Goal: Task Accomplishment & Management: Use online tool/utility

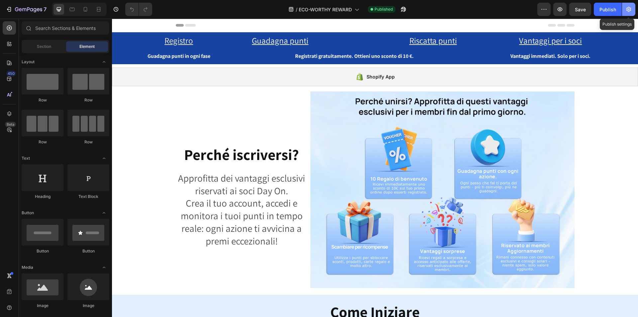
click at [626, 9] on icon "button" at bounding box center [629, 9] width 7 height 7
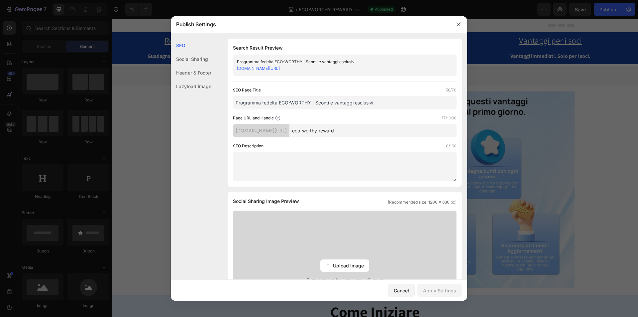
drag, startPoint x: 383, startPoint y: 101, endPoint x: 222, endPoint y: 101, distance: 160.6
click at [222, 101] on div "SEO Search Result Preview Programma fedeltà ECO-WORTHY | Sconti e vantaggi escl…" at bounding box center [319, 297] width 297 height 517
click at [397, 84] on div "Search Result Preview Programma fedeltà ECO-WORTHY | Sconti e vantaggi esclusiv…" at bounding box center [345, 113] width 234 height 148
drag, startPoint x: 345, startPoint y: 68, endPoint x: 236, endPoint y: 67, distance: 109.4
click at [236, 67] on div "Programma fedeltà ECO-WORTHY | Sconti e vantaggi esclusivi [DOMAIN_NAME][URL]" at bounding box center [345, 65] width 224 height 21
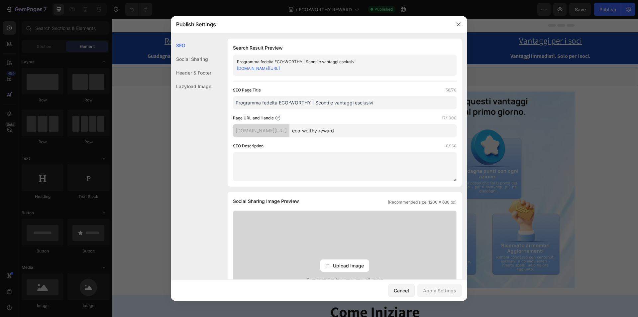
copy link "[DOMAIN_NAME][URL]"
click at [460, 23] on icon "button" at bounding box center [458, 24] width 5 height 5
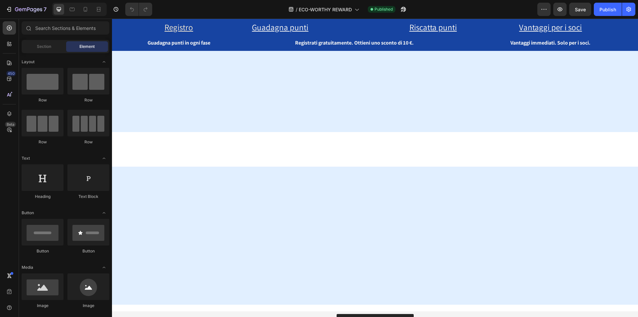
scroll to position [632, 0]
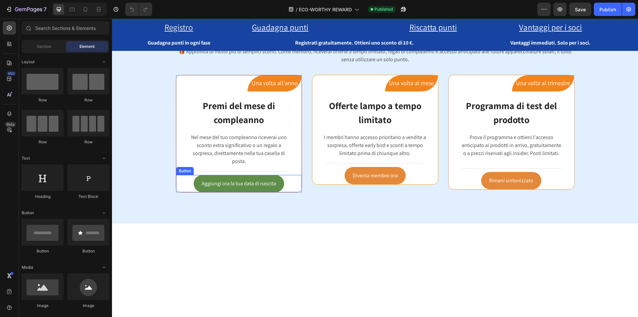
click at [275, 184] on link "Aggiungi ora la tua data di nascita" at bounding box center [239, 184] width 90 height 18
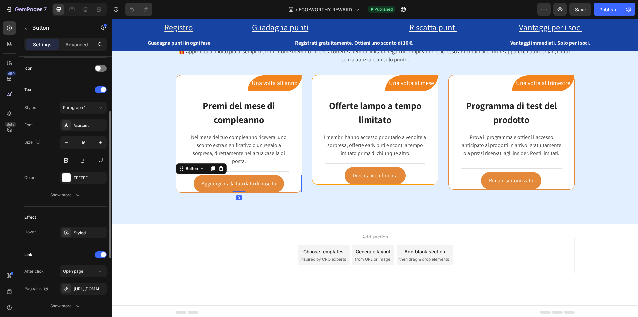
scroll to position [249, 0]
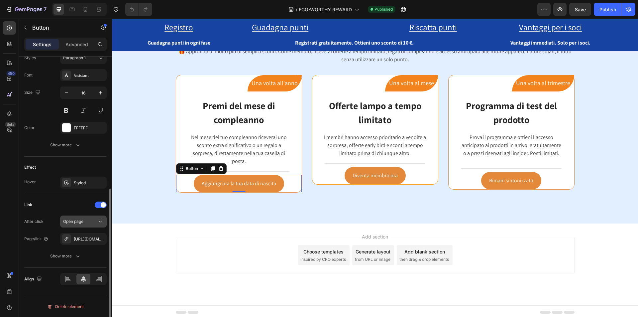
click at [85, 223] on div "Open page" at bounding box center [80, 221] width 34 height 6
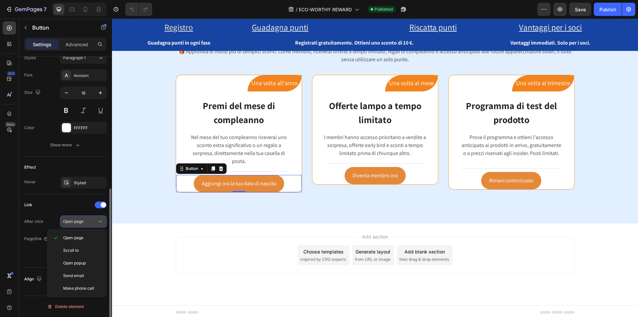
drag, startPoint x: 83, startPoint y: 222, endPoint x: 84, endPoint y: 236, distance: 14.3
click at [82, 222] on span "Open page" at bounding box center [73, 221] width 20 height 5
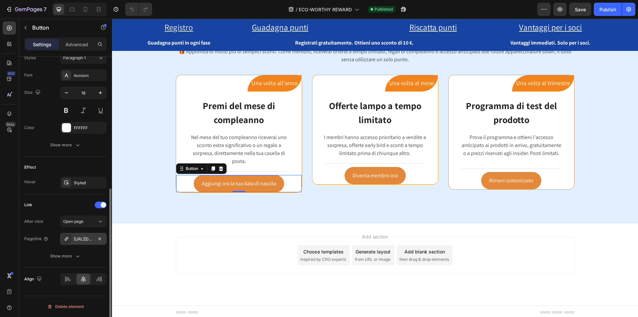
click at [83, 239] on div "[URL][DOMAIN_NAME]" at bounding box center [83, 239] width 19 height 6
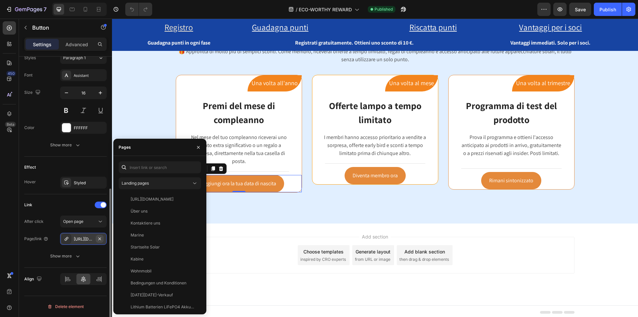
click at [99, 239] on icon "button" at bounding box center [99, 238] width 3 height 3
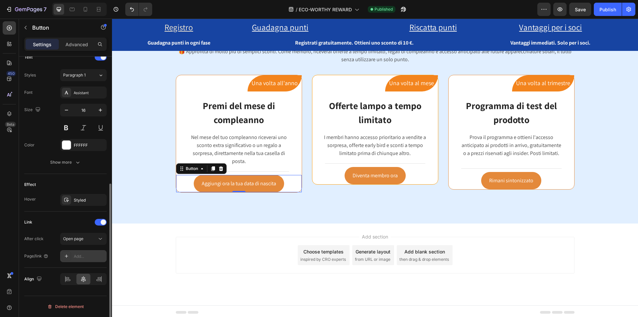
click at [84, 255] on div "Add..." at bounding box center [89, 256] width 31 height 6
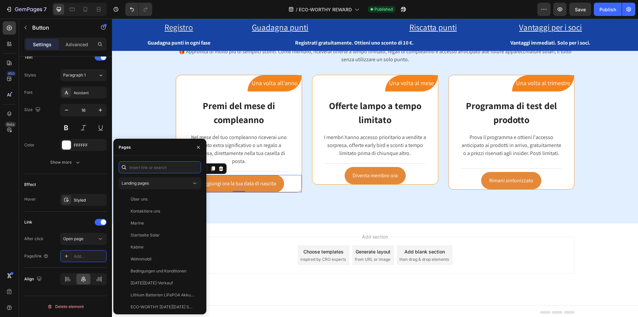
paste input "[URL][DOMAIN_NAME]"
type input "[URL][DOMAIN_NAME]"
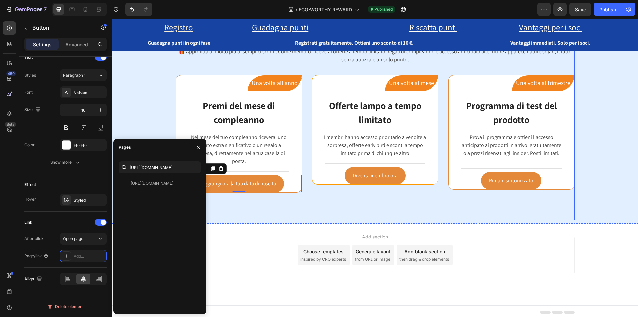
click at [255, 205] on div "Vantaggi esclusivi offerti gratuitamente con l'iscrizione Heading Row 🎁 Approfi…" at bounding box center [375, 115] width 399 height 210
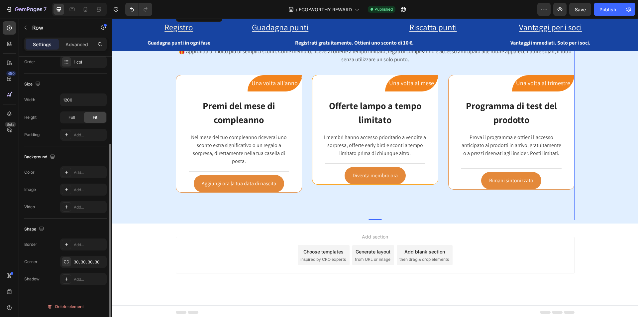
scroll to position [0, 0]
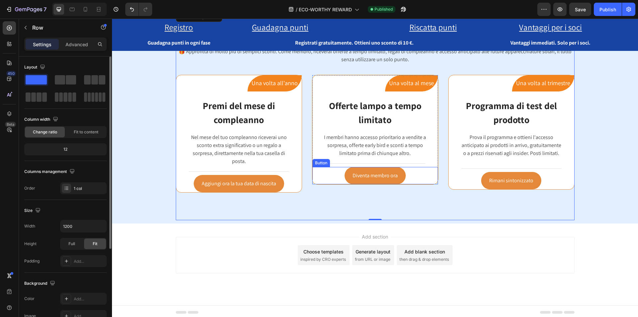
click at [406, 178] on div "Diventa membro ora Button" at bounding box center [376, 176] width 126 height 18
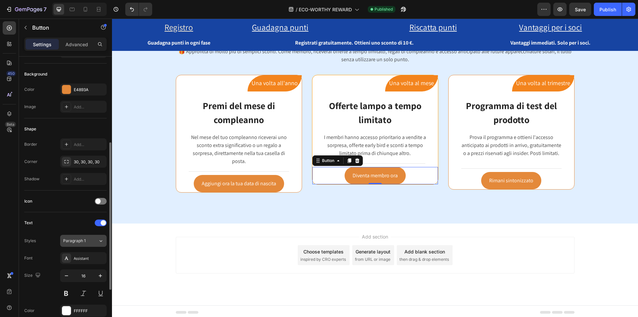
scroll to position [100, 0]
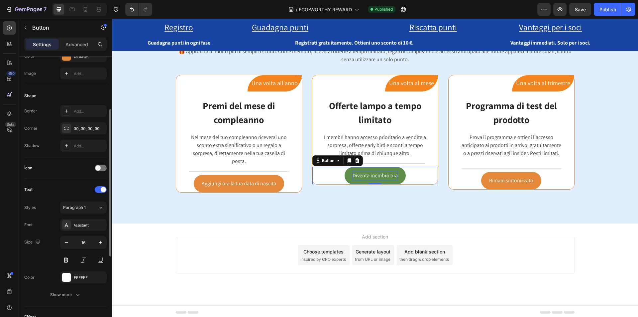
click at [386, 178] on p "Diventa membro ora" at bounding box center [375, 176] width 45 height 10
click at [362, 183] on link "Diventa membro ora" at bounding box center [375, 176] width 61 height 18
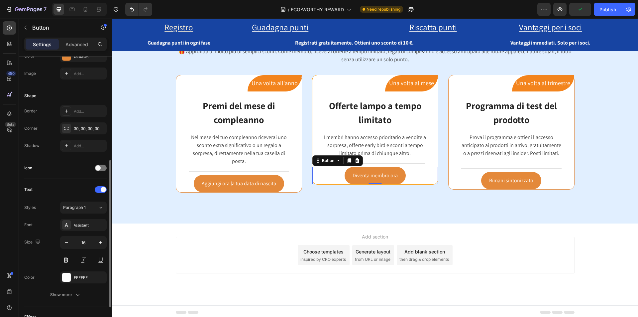
scroll to position [233, 0]
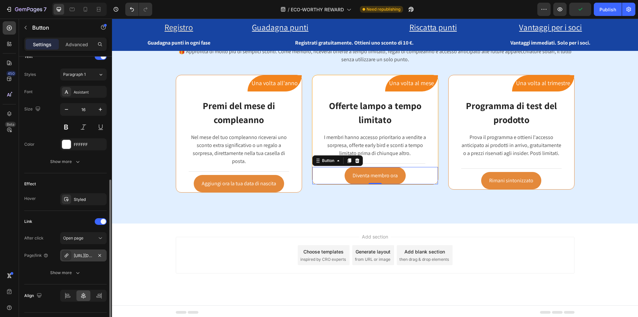
click at [87, 256] on div "[URL][DOMAIN_NAME]" at bounding box center [83, 256] width 19 height 6
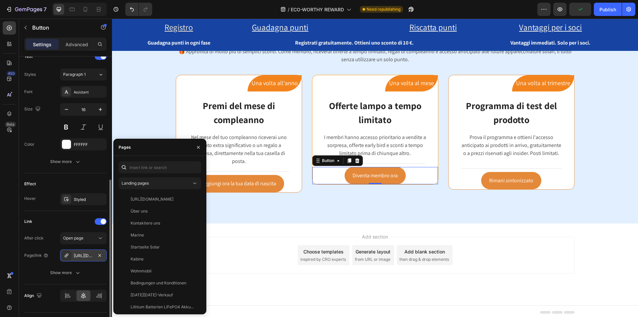
click at [101, 254] on icon "button" at bounding box center [99, 255] width 5 height 5
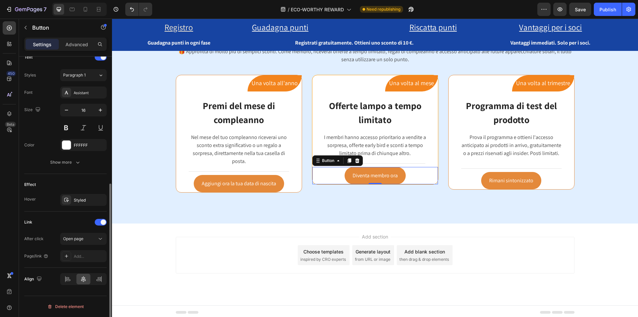
scroll to position [232, 0]
click at [90, 258] on div "Add..." at bounding box center [89, 256] width 31 height 6
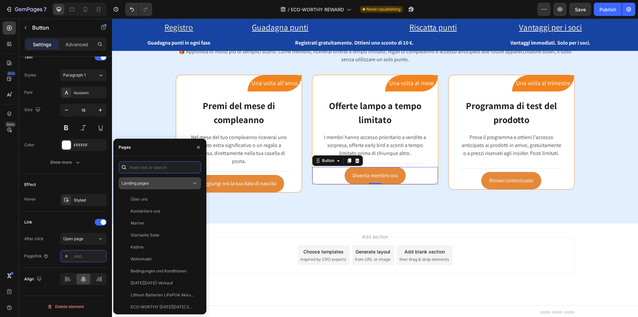
paste input "[URL][DOMAIN_NAME]"
type input "[URL][DOMAIN_NAME]"
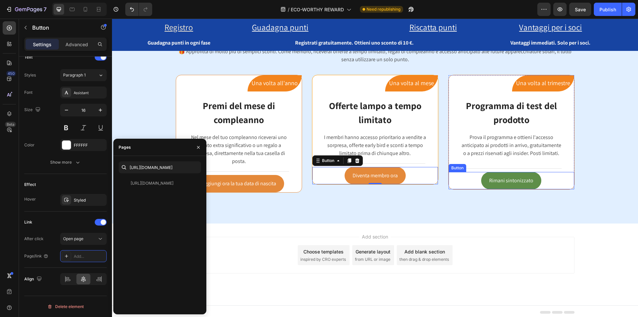
click at [486, 185] on link "Rimani sintonizzato" at bounding box center [511, 181] width 60 height 18
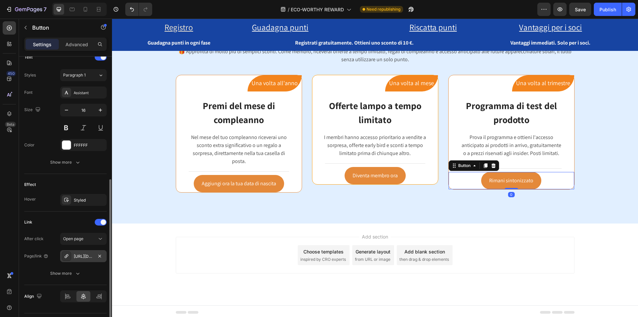
click at [87, 259] on div "[URL][DOMAIN_NAME]" at bounding box center [83, 256] width 19 height 6
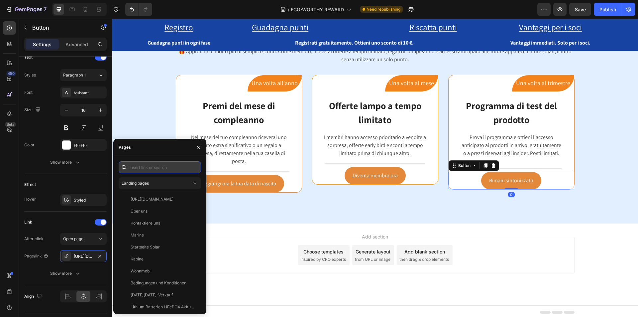
click at [184, 167] on input "text" at bounding box center [160, 167] width 82 height 12
paste input "[URL][DOMAIN_NAME]"
type input "[URL][DOMAIN_NAME]"
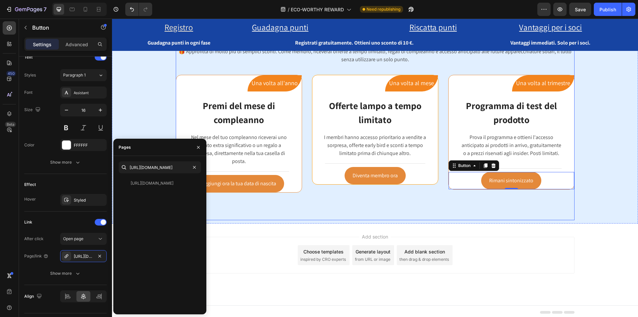
click at [536, 199] on div "Vantaggi esclusivi offerti gratuitamente con l'iscrizione Heading Row 🎁 Approfi…" at bounding box center [375, 115] width 399 height 210
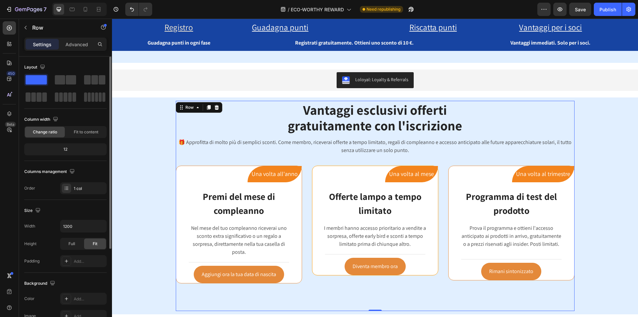
scroll to position [522, 0]
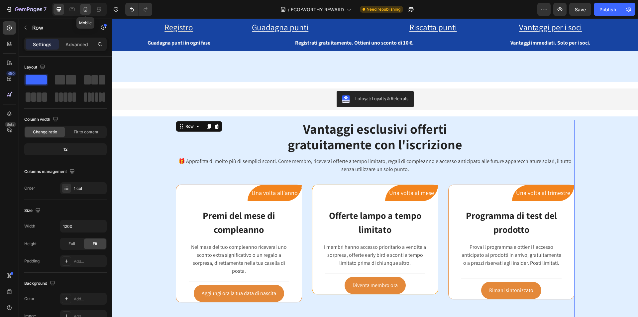
drag, startPoint x: 84, startPoint y: 10, endPoint x: 10, endPoint y: 3, distance: 75.1
click at [84, 10] on icon at bounding box center [85, 9] width 7 height 7
type input "100%"
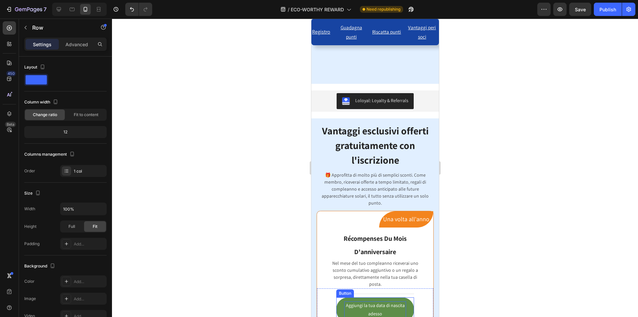
scroll to position [729, 0]
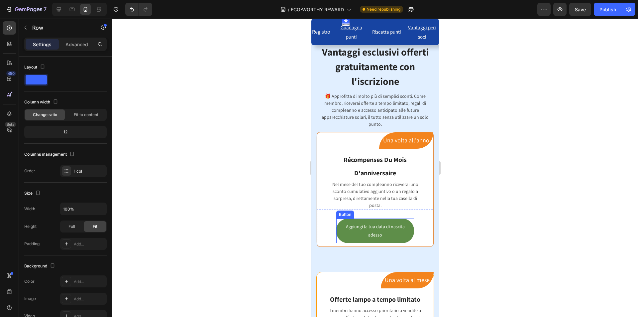
click at [404, 235] on link "Aggiungi la tua data di nascita adesso" at bounding box center [375, 230] width 78 height 25
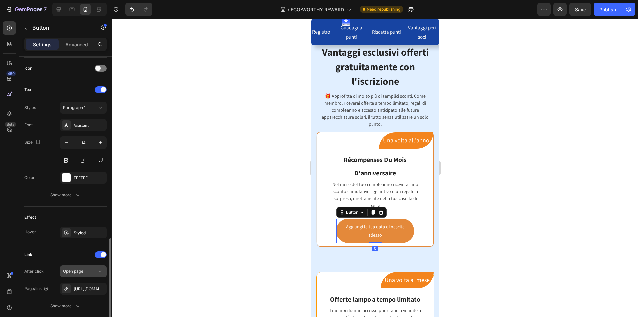
scroll to position [249, 0]
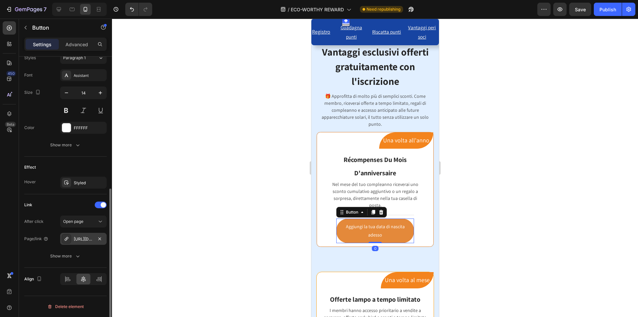
click at [77, 241] on div "[URL][DOMAIN_NAME]" at bounding box center [83, 239] width 19 height 6
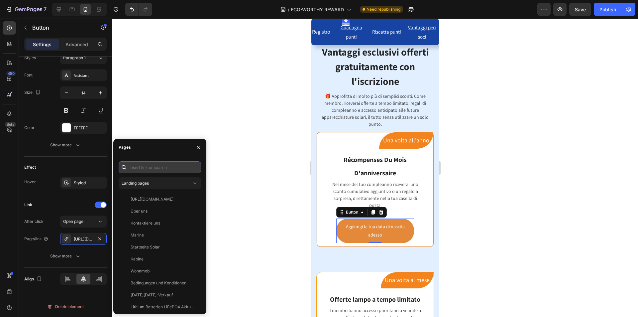
click at [162, 168] on input "text" at bounding box center [160, 167] width 82 height 12
paste input "[URL][DOMAIN_NAME]"
type input "[URL][DOMAIN_NAME]"
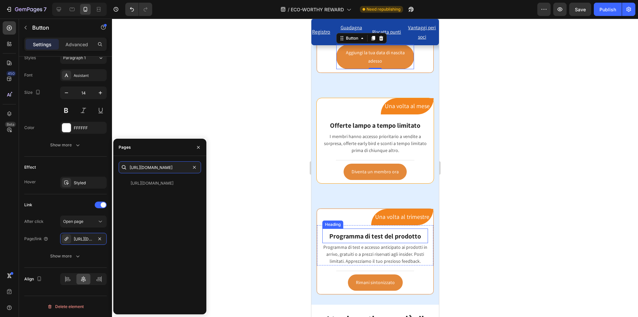
scroll to position [928, 0]
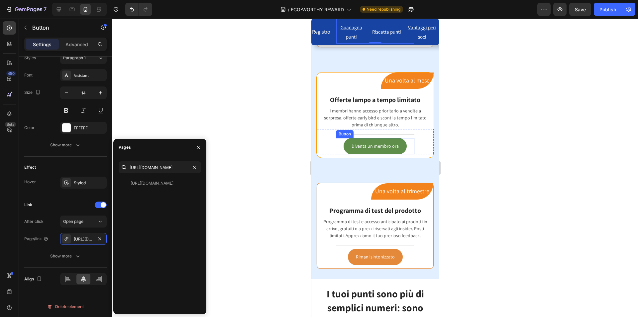
click at [398, 147] on link "Diventa un membro ora" at bounding box center [374, 146] width 63 height 16
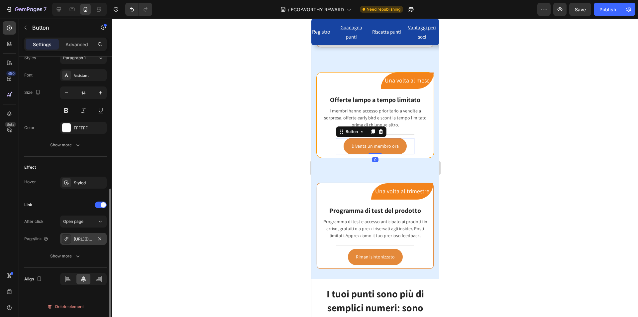
click at [94, 238] on div "[URL][DOMAIN_NAME]" at bounding box center [83, 239] width 47 height 12
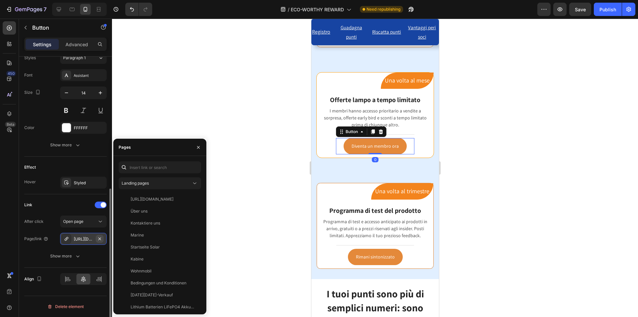
click at [100, 238] on icon "button" at bounding box center [99, 238] width 3 height 3
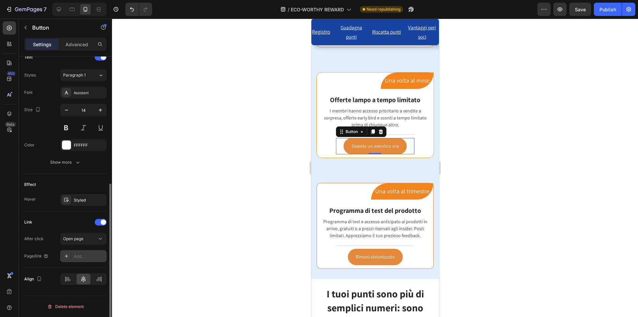
click at [84, 257] on div "Add..." at bounding box center [89, 256] width 31 height 6
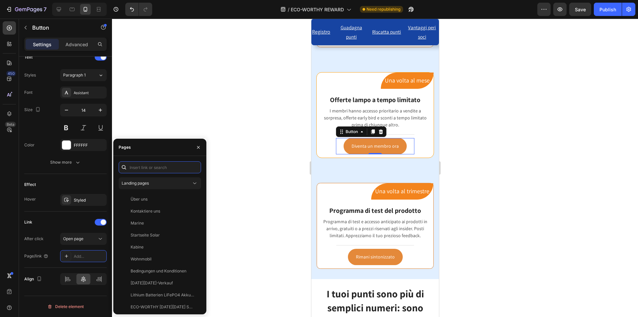
paste input "[URL][DOMAIN_NAME]"
type input "[URL][DOMAIN_NAME]"
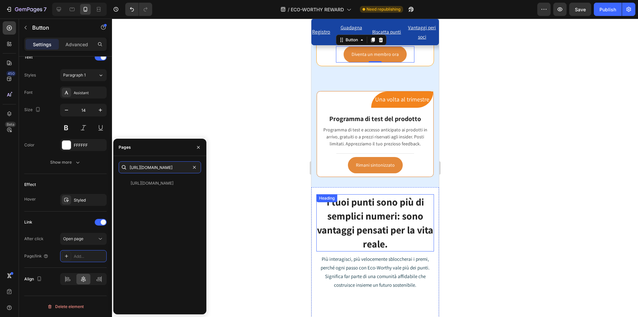
scroll to position [1028, 0]
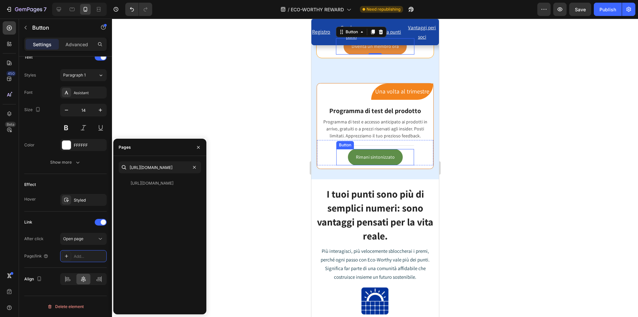
click at [394, 161] on link "Rimani sintonizzato" at bounding box center [375, 157] width 55 height 16
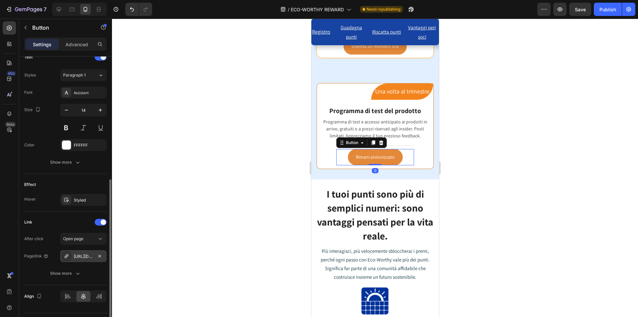
click at [81, 253] on div "[URL][DOMAIN_NAME]" at bounding box center [83, 256] width 19 height 6
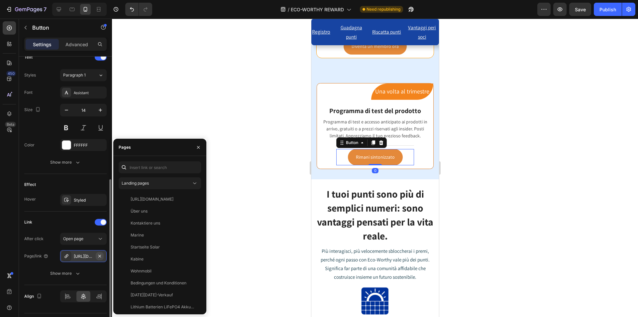
click at [98, 256] on icon "button" at bounding box center [99, 255] width 5 height 5
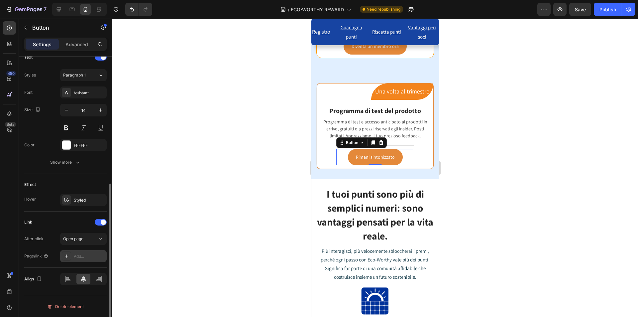
click at [81, 259] on div "Add..." at bounding box center [89, 256] width 31 height 6
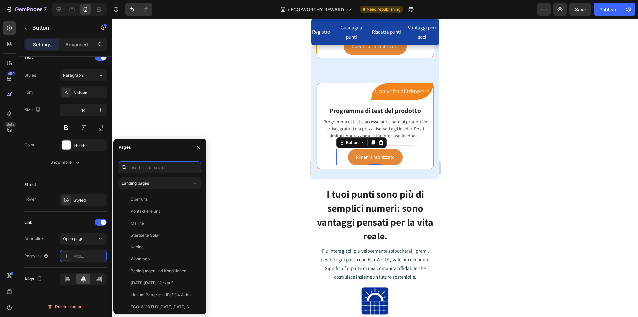
paste input "[URL][DOMAIN_NAME]"
type input "[URL][DOMAIN_NAME]"
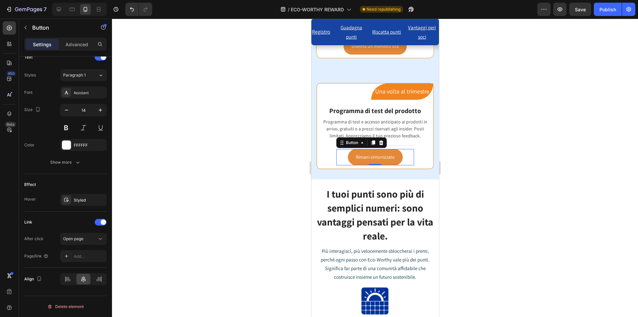
scroll to position [0, 0]
click at [460, 183] on div at bounding box center [375, 168] width 526 height 298
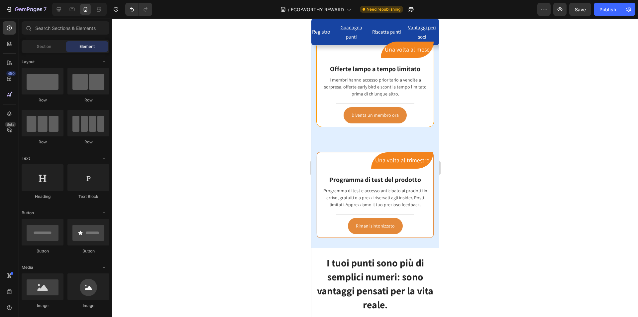
scroll to position [895, 0]
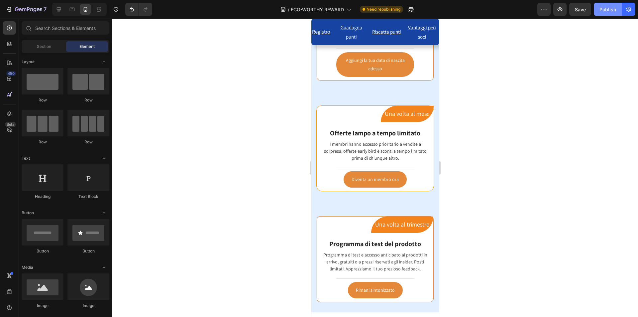
click at [609, 10] on div "Publish" at bounding box center [608, 9] width 17 height 7
click at [23, 10] on icon "button" at bounding box center [24, 9] width 4 height 3
